Goal: Task Accomplishment & Management: Manage account settings

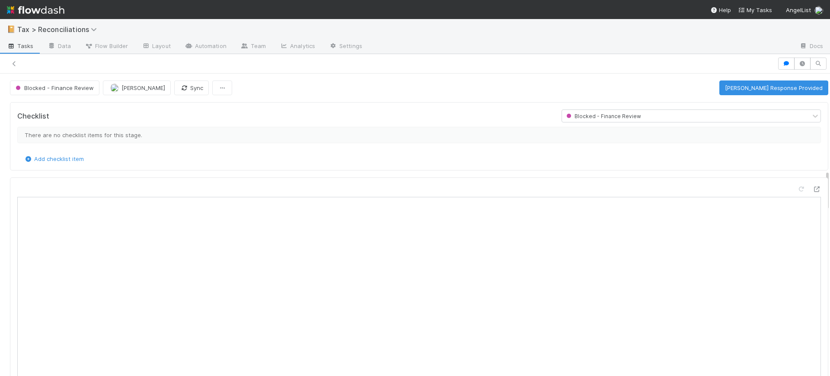
scroll to position [713, 0]
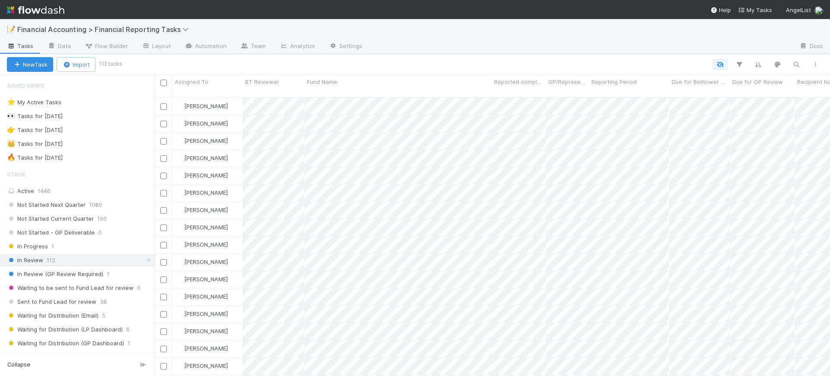
scroll to position [278, 667]
click at [64, 230] on span "Not Started - GP Deliverable" at bounding box center [51, 232] width 88 height 11
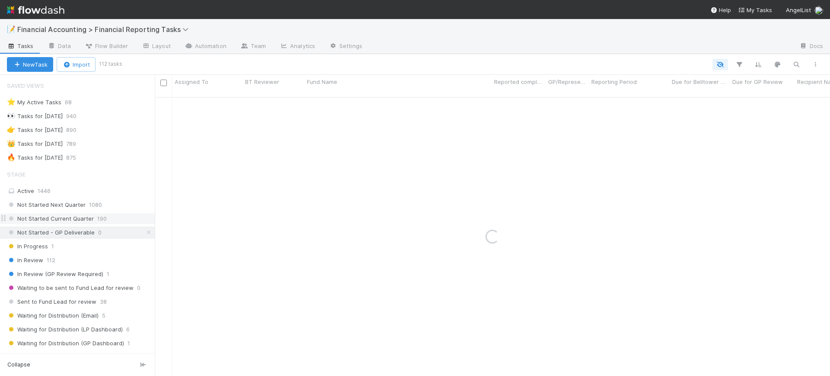
click at [73, 217] on span "Not Started Current Quarter" at bounding box center [50, 218] width 87 height 11
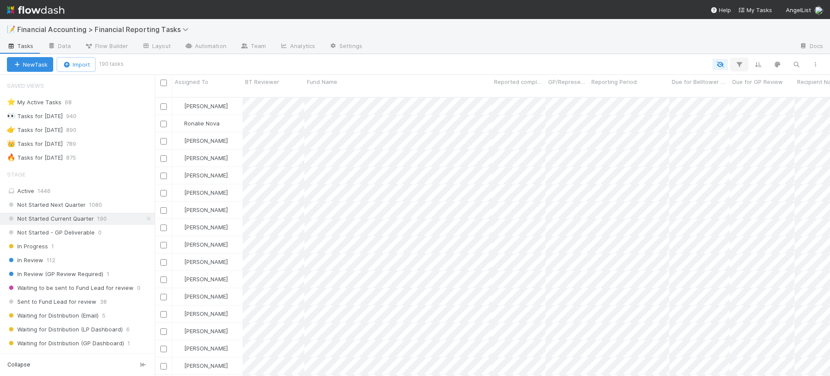
scroll to position [278, 667]
click at [738, 64] on icon "button" at bounding box center [739, 65] width 9 height 8
click at [669, 89] on button "Add Filter" at bounding box center [606, 90] width 259 height 13
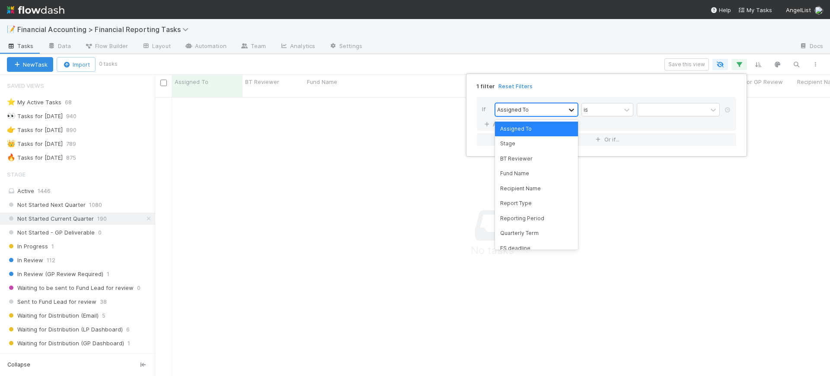
scroll to position [269, 659]
click at [567, 107] on icon at bounding box center [571, 110] width 9 height 9
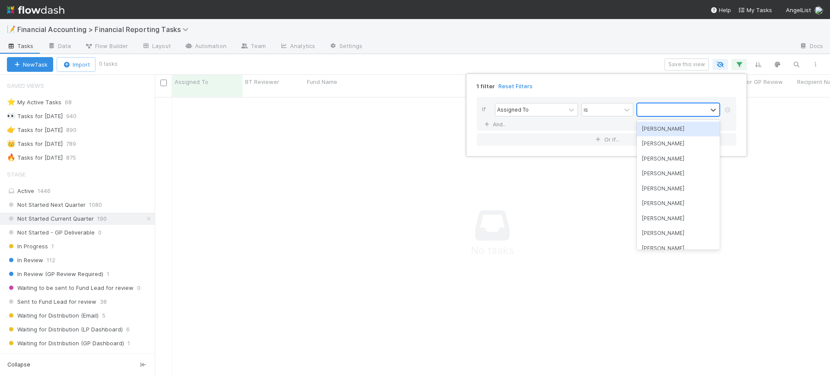
click at [647, 108] on div at bounding box center [672, 109] width 70 height 13
click at [659, 132] on div "[PERSON_NAME]" at bounding box center [678, 129] width 83 height 15
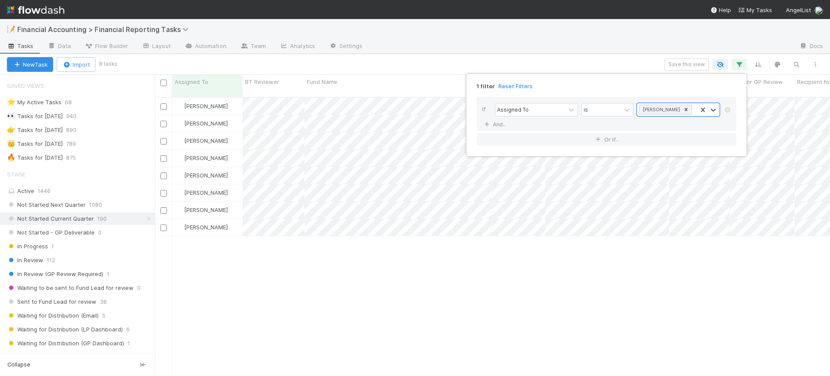
scroll to position [278, 667]
click at [426, 252] on div "1 filter Reset Filters If Assigned To is Conor Queenan And.. Or if..." at bounding box center [415, 188] width 830 height 376
click at [470, 260] on div "Conor Queenan Not Started Current Quarter 4/1/25, 3:12:39 AM 7/6/25, 3:08:50 AM…" at bounding box center [492, 240] width 675 height 285
